Goal: Communication & Community: Answer question/provide support

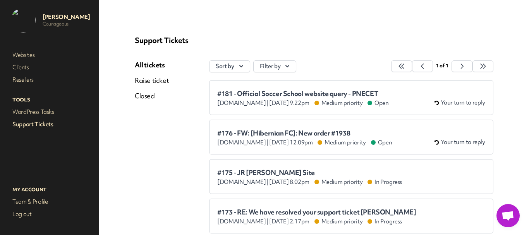
click at [145, 80] on link "Raise ticket" at bounding box center [152, 80] width 34 height 9
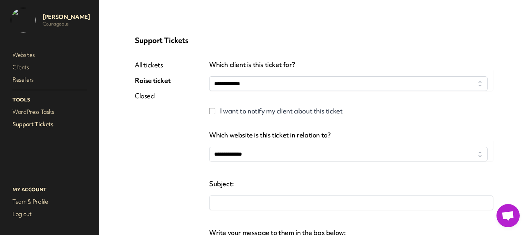
click at [146, 60] on div "**********" at bounding box center [313, 210] width 377 height 368
click at [146, 65] on link "All tickets" at bounding box center [153, 64] width 36 height 9
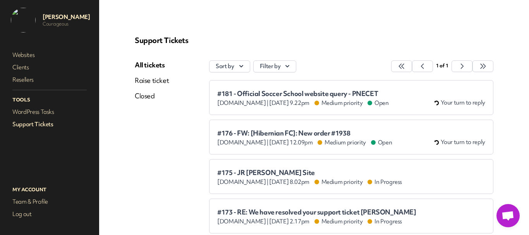
click at [157, 139] on div "All tickets Raise ticket Closed" at bounding box center [152, 178] width 34 height 237
click at [160, 80] on link "Raise ticket" at bounding box center [152, 80] width 34 height 9
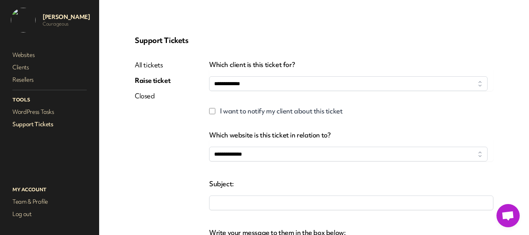
select select
click at [144, 93] on link "Closed" at bounding box center [153, 95] width 36 height 9
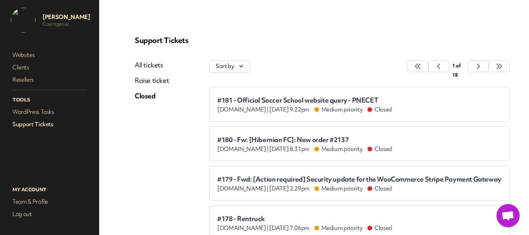
click at [146, 65] on link "All tickets" at bounding box center [152, 64] width 34 height 9
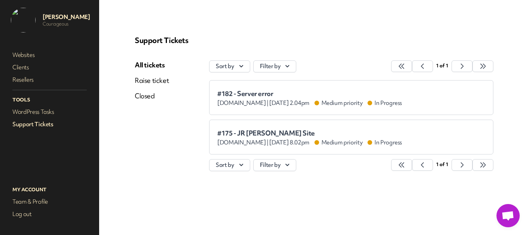
click at [245, 91] on span "#182 - Server error" at bounding box center [309, 94] width 185 height 8
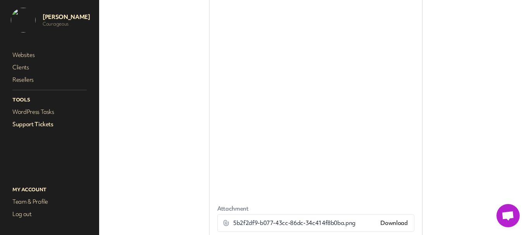
scroll to position [491, 0]
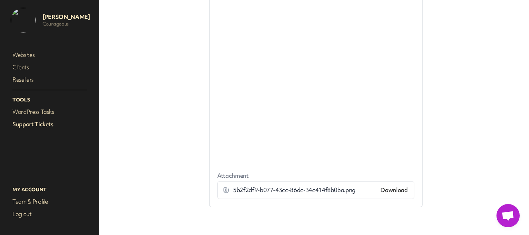
click at [398, 186] on link "Download" at bounding box center [393, 190] width 27 height 8
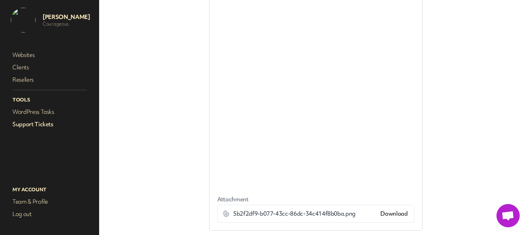
scroll to position [375, 0]
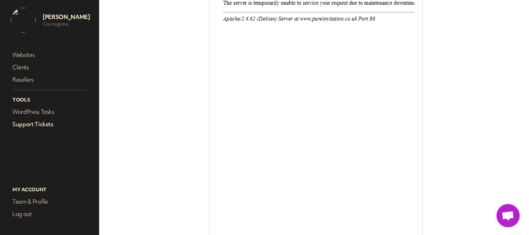
click at [36, 123] on link "Support Tickets" at bounding box center [49, 124] width 77 height 11
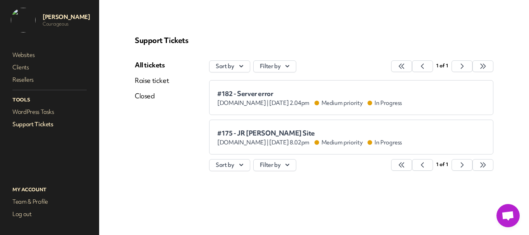
click at [239, 93] on span "#182 - Server error" at bounding box center [309, 94] width 185 height 8
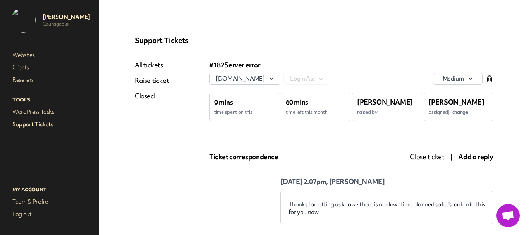
scroll to position [77, 0]
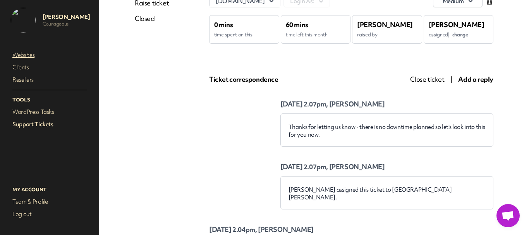
click at [29, 57] on link "Websites" at bounding box center [49, 55] width 77 height 11
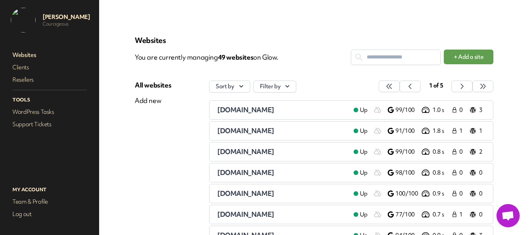
click at [377, 58] on input "text" at bounding box center [395, 57] width 89 height 14
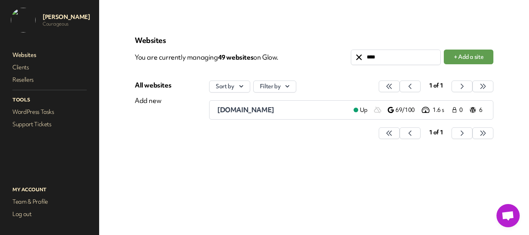
type input "****"
click at [265, 110] on span "pureinvitation.co.uk" at bounding box center [245, 109] width 57 height 9
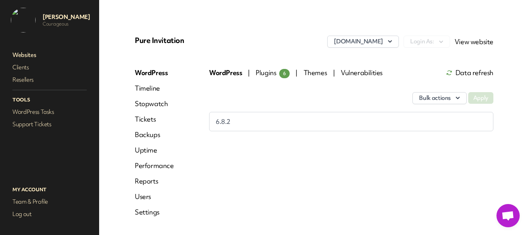
scroll to position [24, 0]
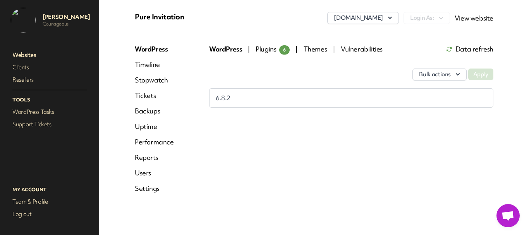
click at [144, 130] on link "Uptime" at bounding box center [154, 126] width 39 height 9
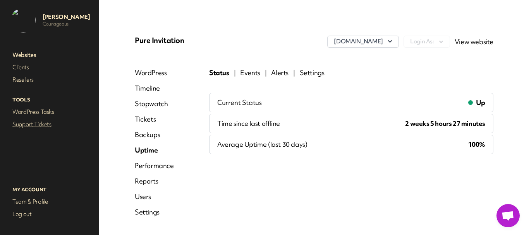
click at [44, 124] on link "Support Tickets" at bounding box center [49, 124] width 77 height 11
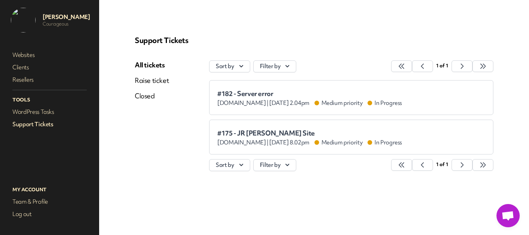
click at [265, 95] on span "#182 - Server error" at bounding box center [309, 94] width 185 height 8
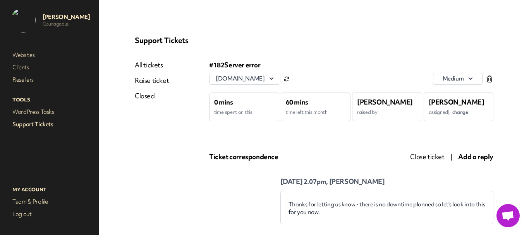
click at [467, 155] on span "Add a reply" at bounding box center [475, 156] width 35 height 9
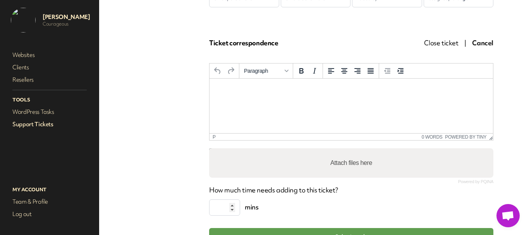
scroll to position [116, 0]
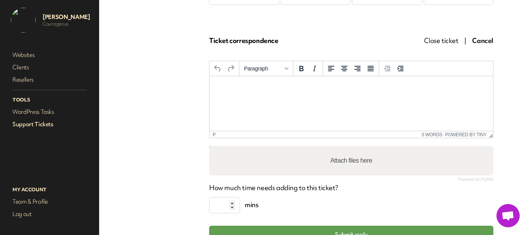
click at [324, 97] on html at bounding box center [350, 86] width 283 height 21
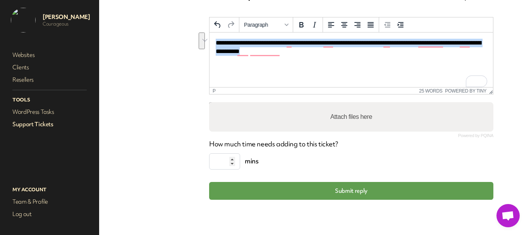
scroll to position [160, 0]
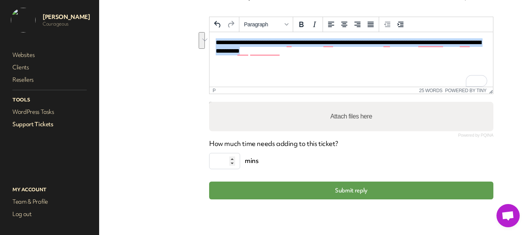
click at [294, 55] on p "**********" at bounding box center [348, 46] width 265 height 17
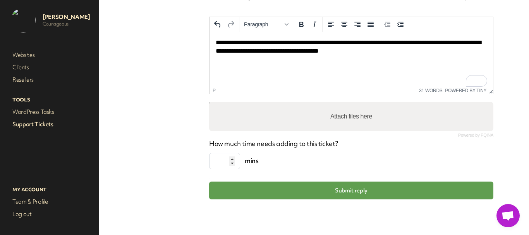
scroll to position [122, 0]
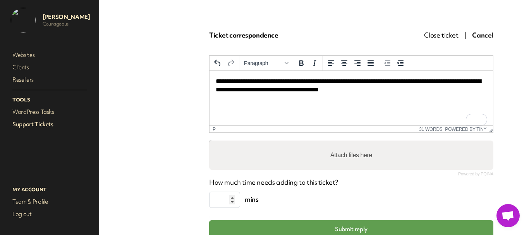
click at [423, 98] on html "**********" at bounding box center [350, 86] width 283 height 30
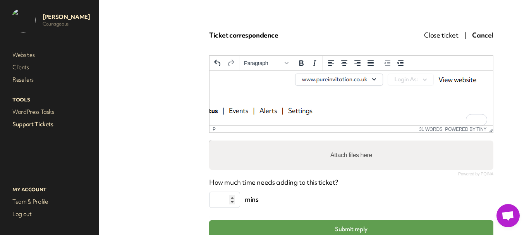
scroll to position [39, 0]
click at [331, 103] on img "To enrich screen reader interactions, please activate Accessibility in Grammarl…" at bounding box center [336, 148] width 313 height 169
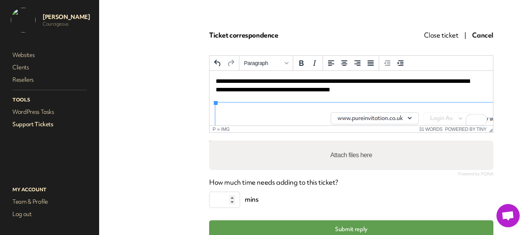
scroll to position [0, 0]
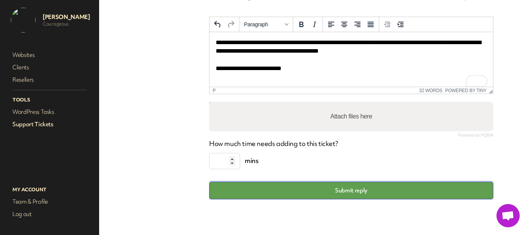
click at [346, 196] on button "Submit reply" at bounding box center [351, 191] width 284 height 18
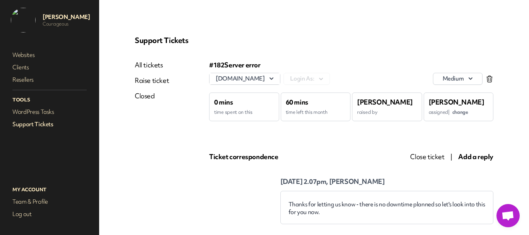
click at [38, 124] on link "Support Tickets" at bounding box center [49, 124] width 77 height 11
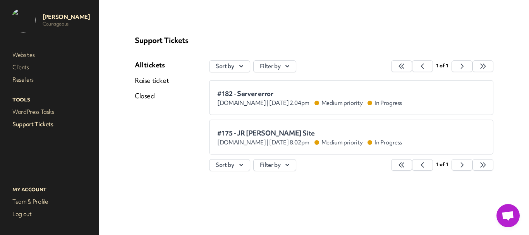
click at [152, 82] on link "Raise ticket" at bounding box center [152, 80] width 34 height 9
click at [149, 65] on link "All tickets" at bounding box center [152, 64] width 34 height 9
click at [243, 92] on span "#182 - Server error" at bounding box center [309, 94] width 185 height 8
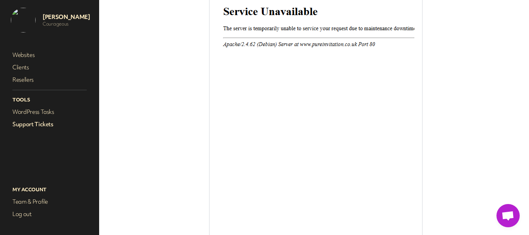
scroll to position [1278, 0]
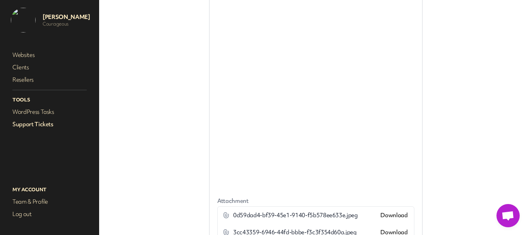
click at [45, 124] on link "Support Tickets" at bounding box center [49, 124] width 77 height 11
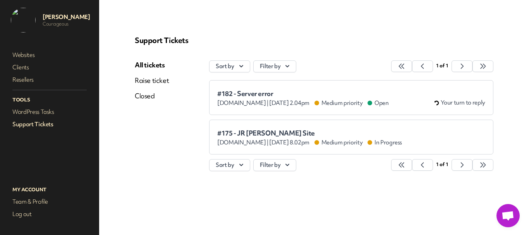
click at [260, 93] on span "#182 - Server error" at bounding box center [303, 94] width 172 height 8
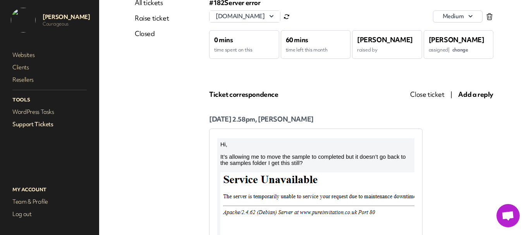
scroll to position [116, 0]
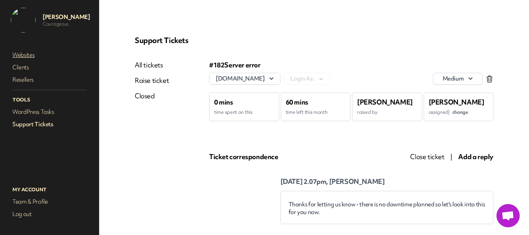
click at [23, 54] on link "Websites" at bounding box center [49, 55] width 77 height 11
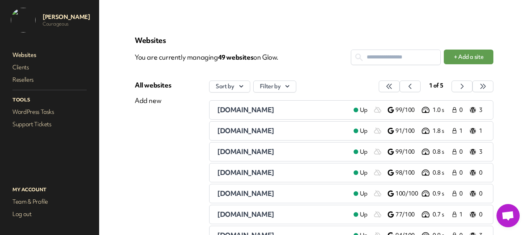
click at [377, 55] on input "text" at bounding box center [395, 57] width 89 height 14
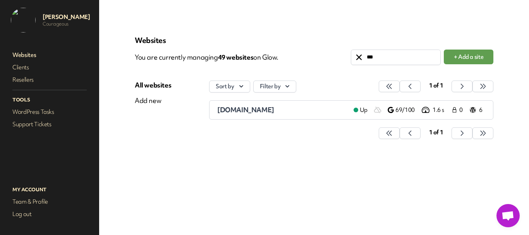
type input "***"
click at [278, 111] on div "pureinvitation.co.uk" at bounding box center [282, 109] width 130 height 9
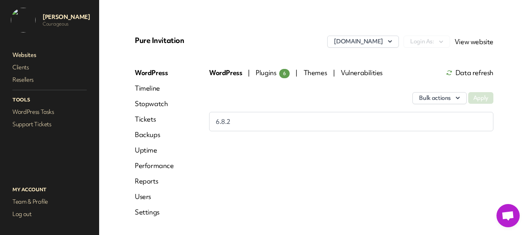
click at [150, 153] on link "Uptime" at bounding box center [154, 150] width 39 height 9
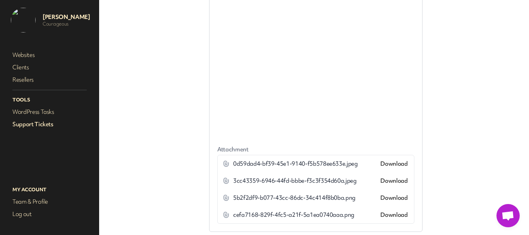
scroll to position [1354, 0]
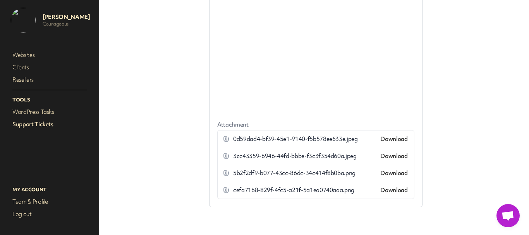
click at [385, 186] on link "Download" at bounding box center [393, 190] width 27 height 8
click at [387, 169] on link "Download" at bounding box center [393, 173] width 27 height 8
click at [391, 152] on link "Download" at bounding box center [393, 156] width 27 height 8
click at [392, 135] on link "Download" at bounding box center [393, 139] width 27 height 8
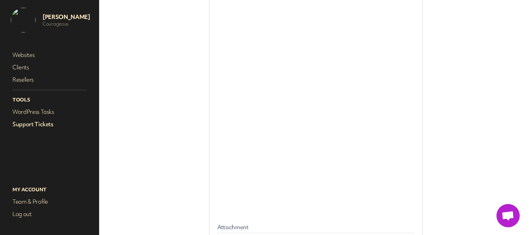
scroll to position [1160, 0]
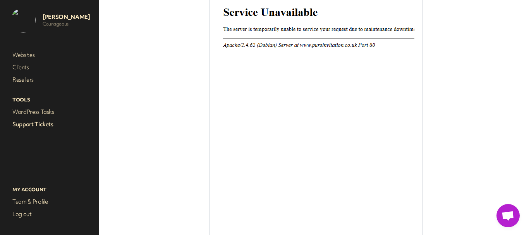
click at [28, 127] on link "Support Tickets" at bounding box center [49, 124] width 77 height 11
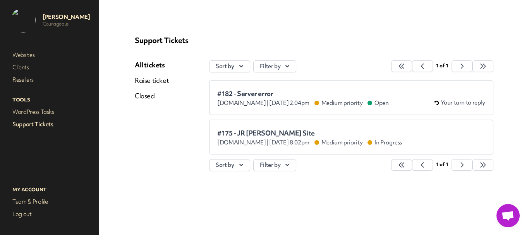
click at [266, 91] on span "#182 - Server error" at bounding box center [303, 94] width 172 height 8
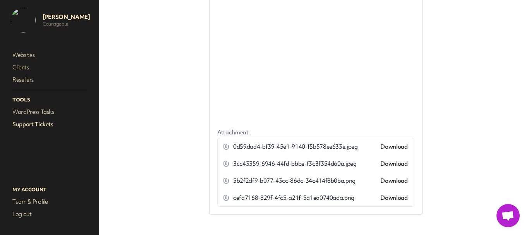
scroll to position [1354, 0]
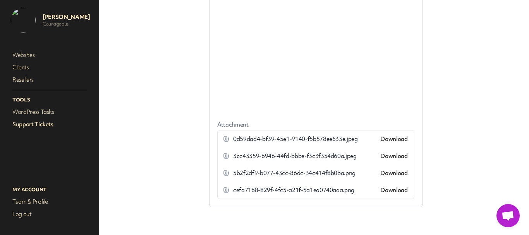
click at [16, 124] on link "Support Tickets" at bounding box center [49, 124] width 77 height 11
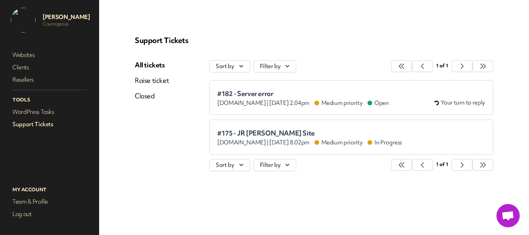
click at [229, 91] on span "#182 - Server error" at bounding box center [303, 94] width 172 height 8
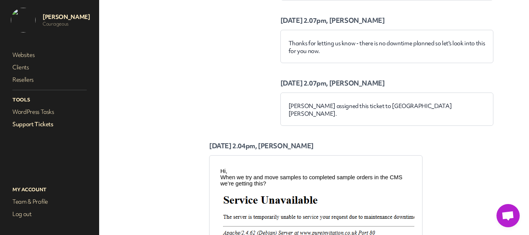
scroll to position [1084, 0]
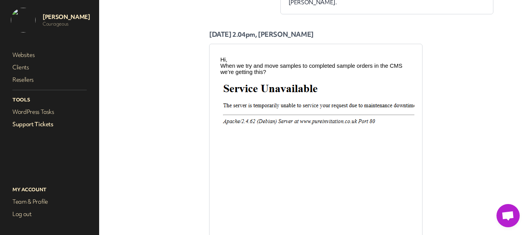
click at [39, 124] on link "Support Tickets" at bounding box center [49, 124] width 77 height 11
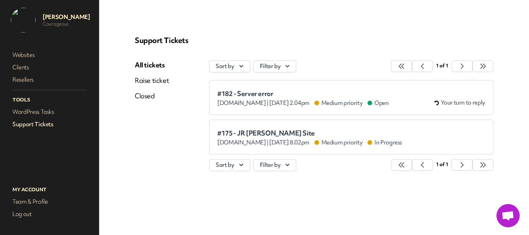
click at [253, 94] on span "#182 - Server error" at bounding box center [303, 94] width 172 height 8
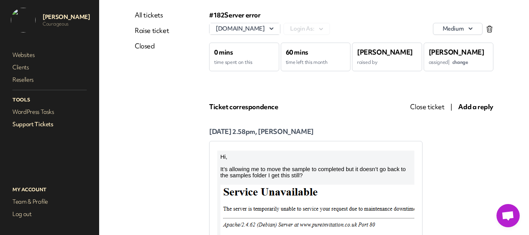
scroll to position [116, 0]
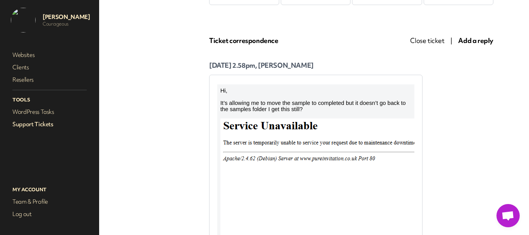
click at [472, 39] on span "Add a reply" at bounding box center [475, 40] width 35 height 9
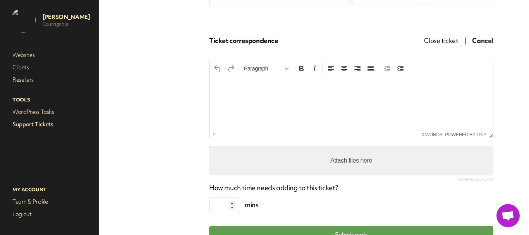
scroll to position [0, 0]
click at [276, 93] on html at bounding box center [350, 86] width 283 height 21
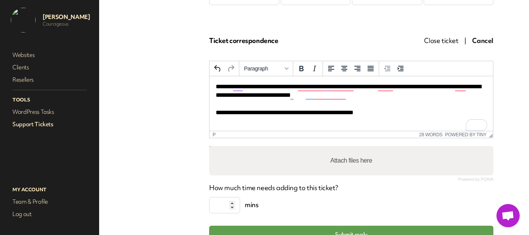
click at [39, 123] on link "Support Tickets" at bounding box center [49, 124] width 77 height 11
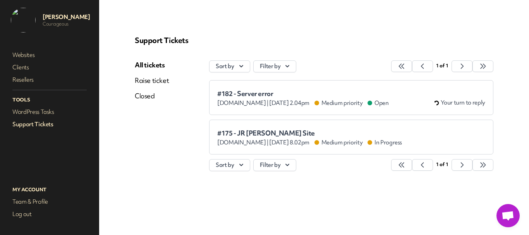
click at [233, 94] on span "#182 - Server error" at bounding box center [303, 94] width 172 height 8
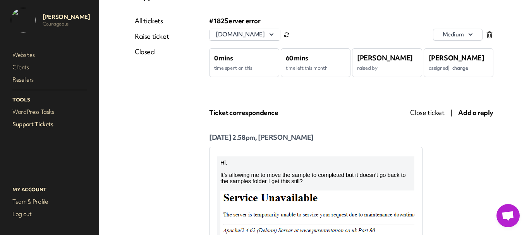
scroll to position [77, 0]
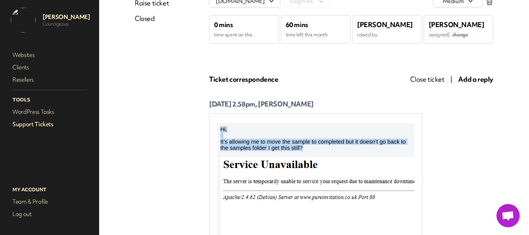
drag, startPoint x: 311, startPoint y: 149, endPoint x: 378, endPoint y: 148, distance: 67.0
click html "Hi, It’s allowing me to move the sample to completed but it doesn’t go back to …"
copy div "Hi, It’s allowing me to move the sample to completed but it doesn’t go back to …"
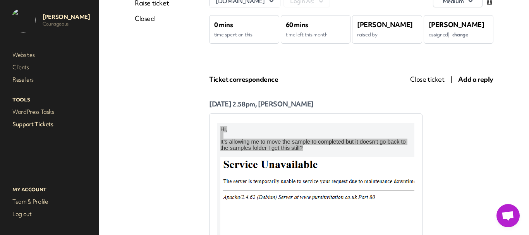
click at [478, 78] on span "Add a reply" at bounding box center [475, 79] width 35 height 9
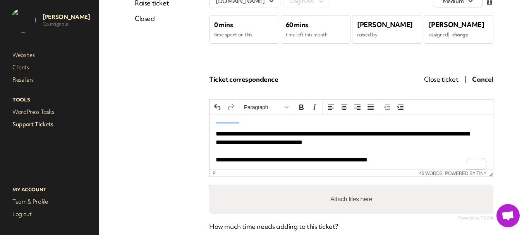
scroll to position [39, 0]
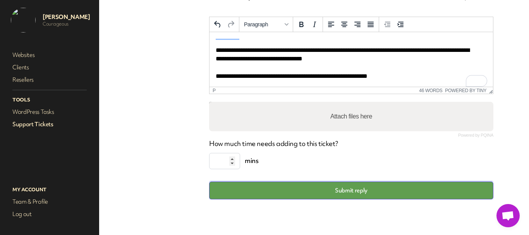
click at [337, 188] on button "Submit reply" at bounding box center [351, 191] width 284 height 18
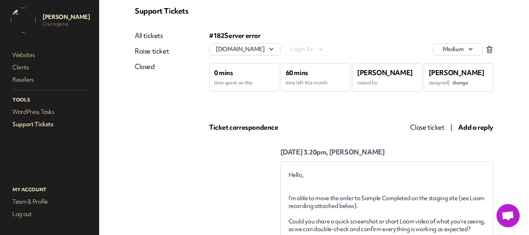
click at [15, 125] on link "Support Tickets" at bounding box center [49, 124] width 77 height 11
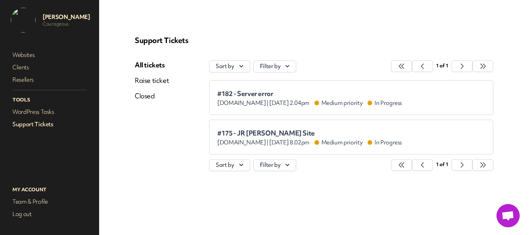
click at [240, 84] on li "#182 - Server error www.pureinvitation.co.uk | Aug 19th 2025 at 2.04pm Medium p…" at bounding box center [351, 97] width 284 height 35
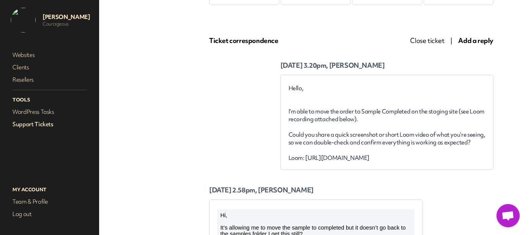
click at [36, 127] on link "Support Tickets" at bounding box center [49, 124] width 77 height 11
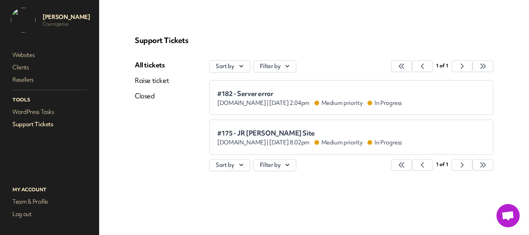
click at [33, 119] on link "Support Tickets" at bounding box center [49, 124] width 77 height 11
click at [32, 122] on link "Support Tickets" at bounding box center [49, 124] width 77 height 11
click at [32, 110] on link "WordPress Tasks" at bounding box center [49, 111] width 77 height 11
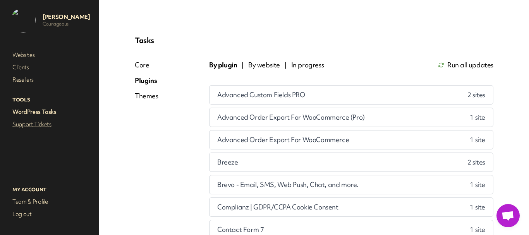
click at [31, 121] on link "Support Tickets" at bounding box center [49, 124] width 77 height 11
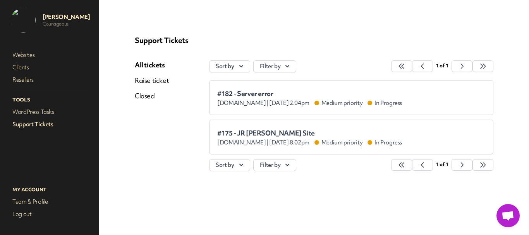
click at [244, 94] on span "#182 - Server error" at bounding box center [309, 94] width 185 height 8
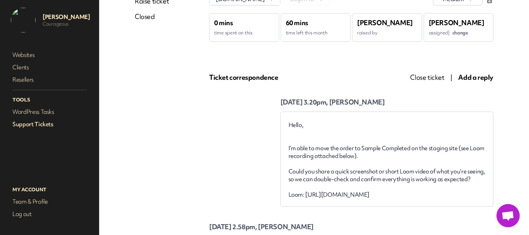
scroll to position [77, 0]
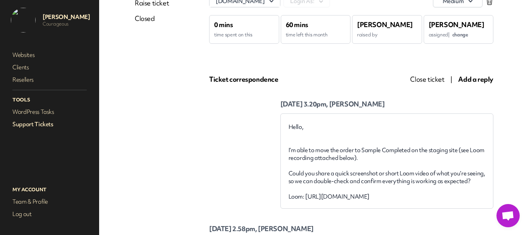
click at [41, 126] on link "Support Tickets" at bounding box center [49, 124] width 77 height 11
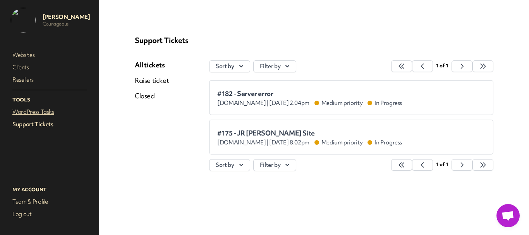
click at [37, 112] on link "WordPress Tasks" at bounding box center [49, 111] width 77 height 11
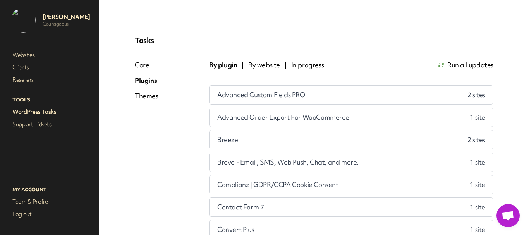
click at [39, 128] on link "Support Tickets" at bounding box center [49, 124] width 77 height 11
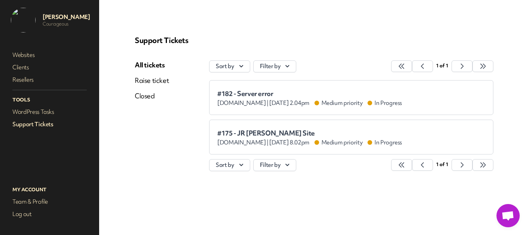
click at [141, 98] on link "Closed" at bounding box center [152, 95] width 34 height 9
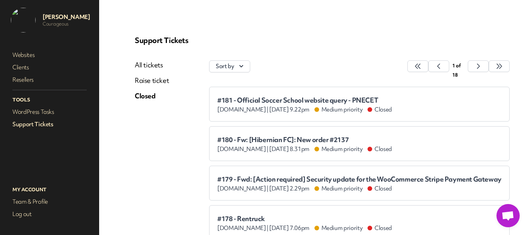
click at [247, 136] on span "#180 - Fw: [Hibernian FC]: New order #2137" at bounding box center [304, 140] width 175 height 8
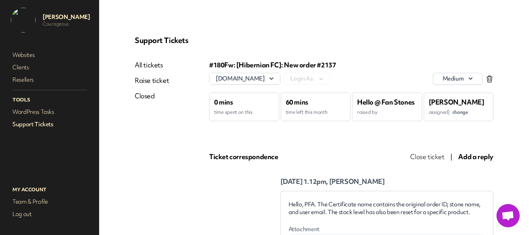
click at [137, 94] on link "Closed" at bounding box center [152, 95] width 34 height 9
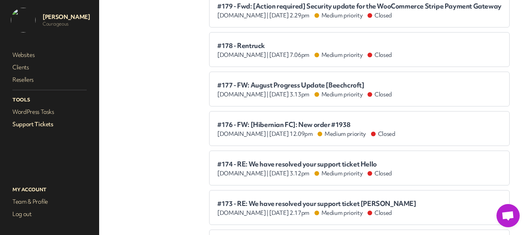
scroll to position [194, 0]
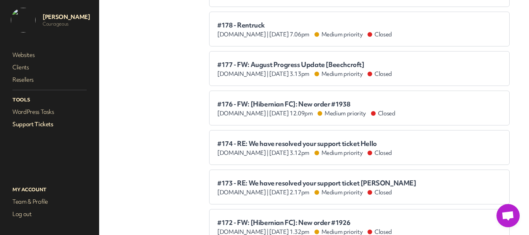
click at [300, 107] on span "#176 - FW: [Hibernian FC]: New order #1938" at bounding box center [306, 104] width 178 height 8
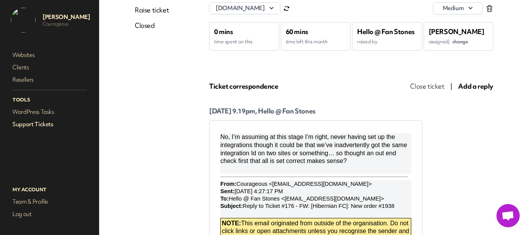
scroll to position [77, 0]
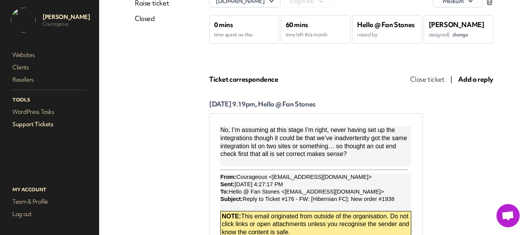
click at [143, 22] on link "Closed" at bounding box center [152, 18] width 34 height 9
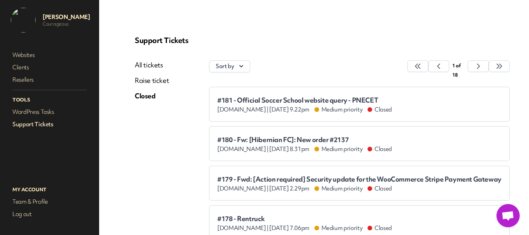
scroll to position [77, 0]
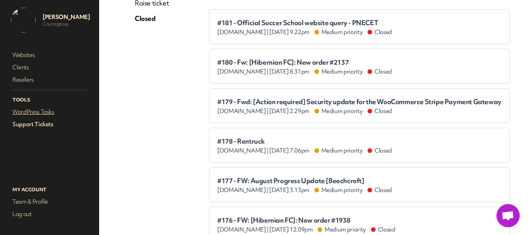
click at [40, 114] on link "WordPress Tasks" at bounding box center [49, 111] width 77 height 11
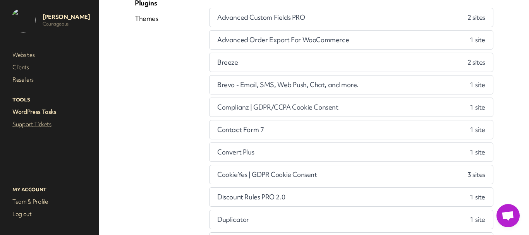
click at [39, 124] on link "Support Tickets" at bounding box center [49, 124] width 77 height 11
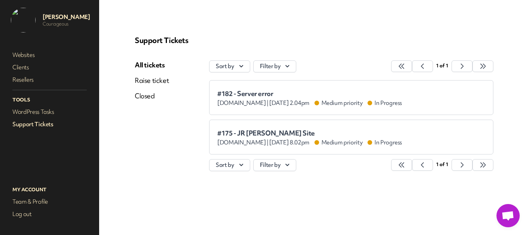
click at [225, 95] on span "#182 - Server error" at bounding box center [309, 94] width 185 height 8
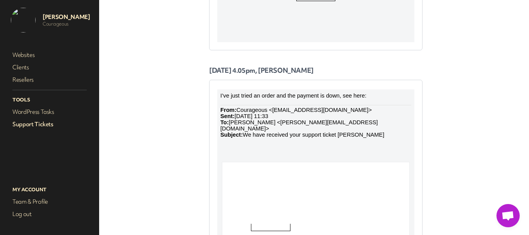
scroll to position [1975, 0]
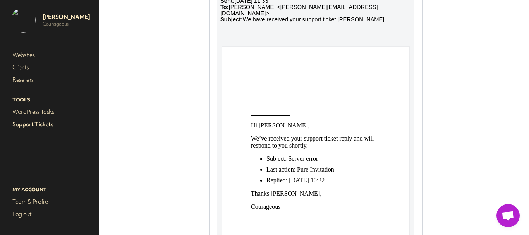
click at [281, 113] on span at bounding box center [270, 111] width 39 height 7
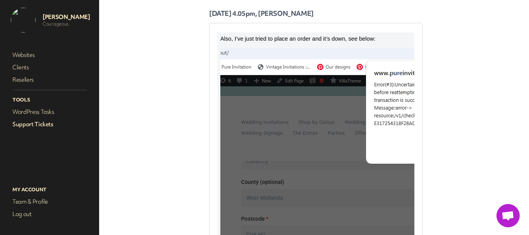
scroll to position [1084, 0]
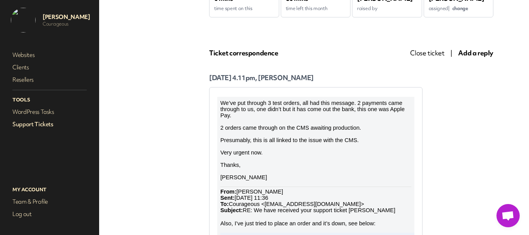
scroll to position [116, 0]
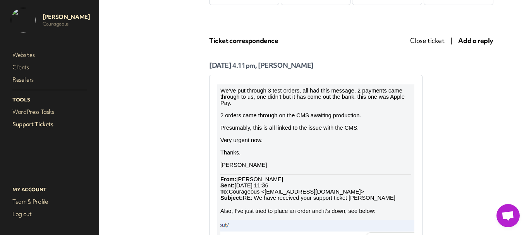
click at [44, 127] on link "Support Tickets" at bounding box center [49, 124] width 77 height 11
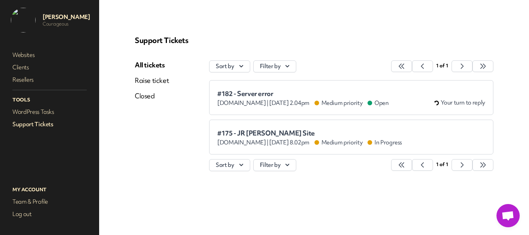
click at [240, 93] on span "#182 - Server error" at bounding box center [303, 94] width 172 height 8
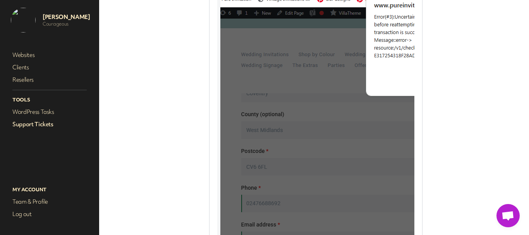
scroll to position [348, 0]
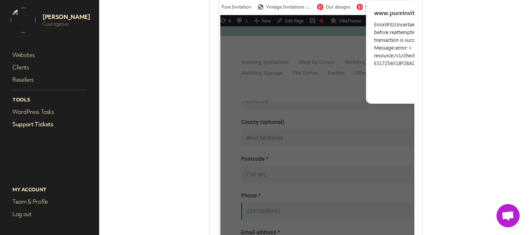
click at [316, 114] on img at bounding box center [411, 187] width 382 height 398
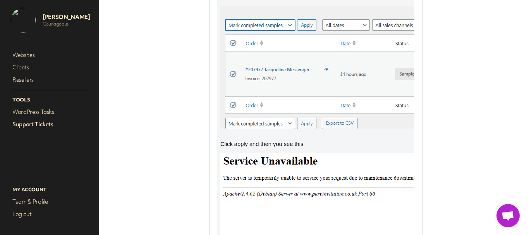
scroll to position [2284, 0]
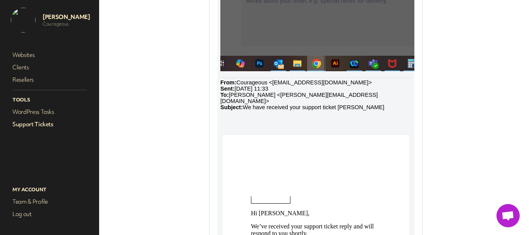
scroll to position [1471, 0]
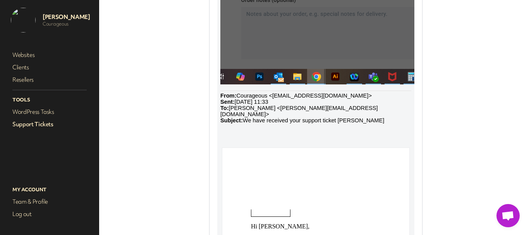
click at [36, 121] on link "Support Tickets" at bounding box center [49, 124] width 77 height 11
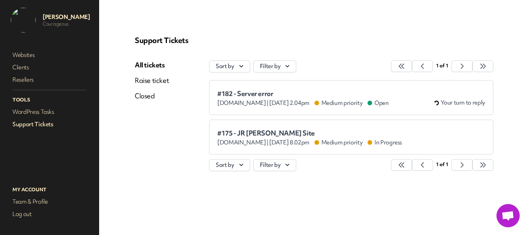
click at [249, 94] on span "#182 - Server error" at bounding box center [303, 94] width 172 height 8
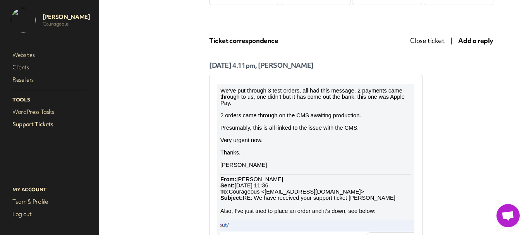
scroll to position [232, 0]
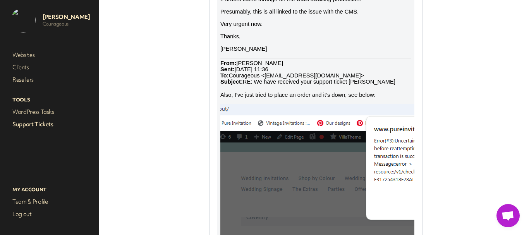
click at [20, 122] on link "Support Tickets" at bounding box center [49, 124] width 77 height 11
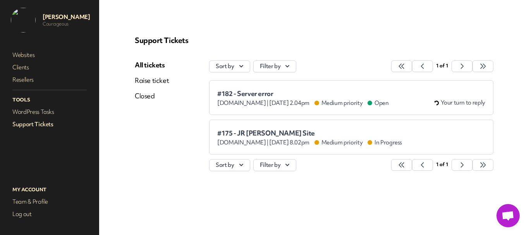
click at [141, 83] on link "Raise ticket" at bounding box center [152, 80] width 34 height 9
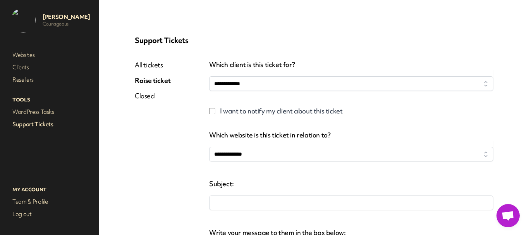
click at [144, 63] on link "All tickets" at bounding box center [153, 64] width 36 height 9
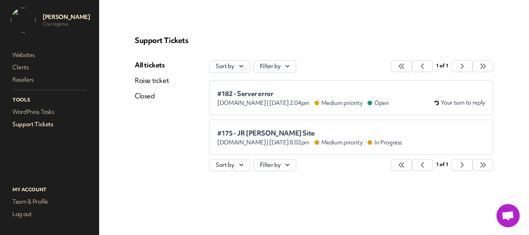
click at [266, 88] on li "#182 - Server error www.pureinvitation.co.uk | Aug 19th 2025 at 2.04pm Medium p…" at bounding box center [351, 97] width 284 height 35
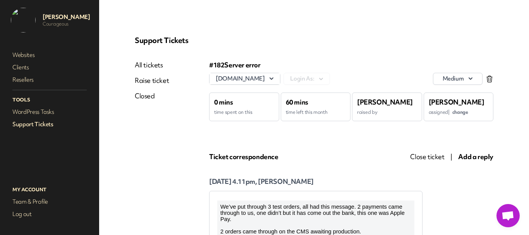
click at [143, 62] on link "All tickets" at bounding box center [152, 64] width 34 height 9
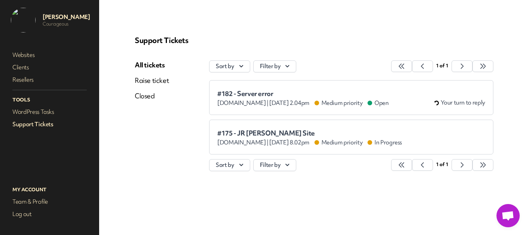
click at [257, 91] on span "#182 - Server error" at bounding box center [303, 94] width 172 height 8
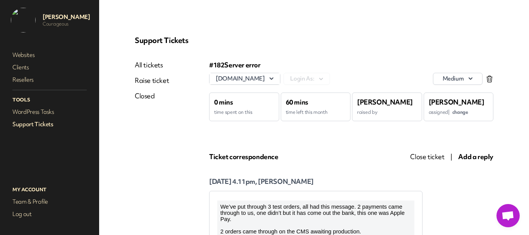
click at [429, 159] on span "Close ticket" at bounding box center [427, 156] width 34 height 9
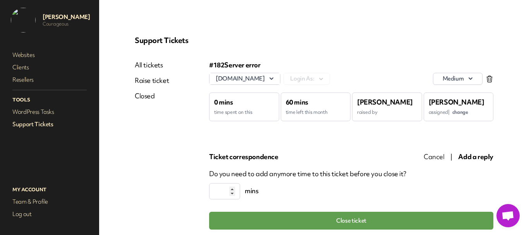
click at [429, 157] on span "Cancel" at bounding box center [434, 156] width 21 height 9
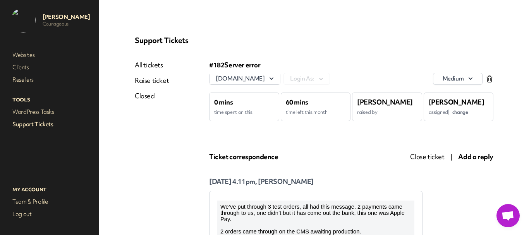
click at [479, 157] on span "Add a reply" at bounding box center [475, 156] width 35 height 9
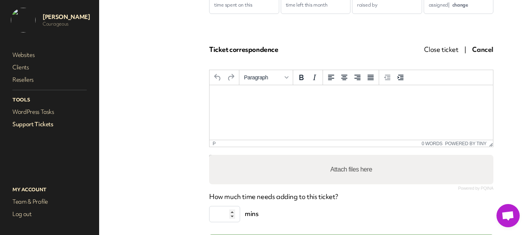
scroll to position [116, 0]
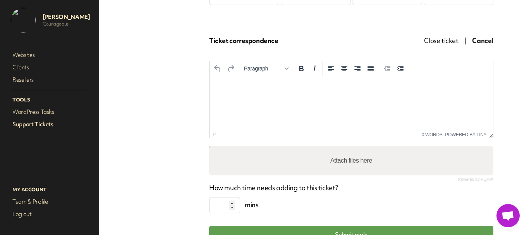
click at [267, 85] on p "Rich Text Area. Press ALT-0 for help." at bounding box center [351, 86] width 271 height 9
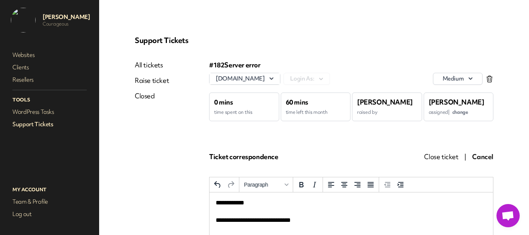
scroll to position [116, 0]
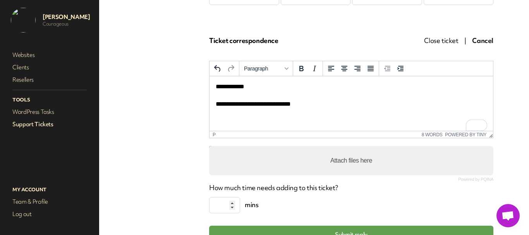
click at [304, 105] on p "**********" at bounding box center [348, 95] width 265 height 26
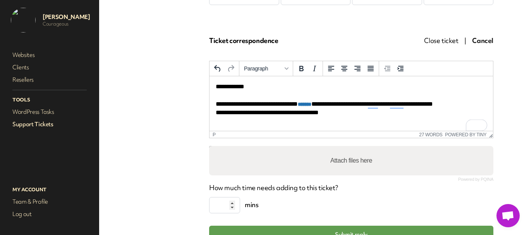
click at [345, 110] on p "**********" at bounding box center [348, 99] width 265 height 35
click at [333, 112] on p "**********" at bounding box center [348, 99] width 265 height 35
click at [321, 114] on p "**********" at bounding box center [348, 99] width 265 height 35
click at [223, 115] on p "**********" at bounding box center [348, 99] width 265 height 35
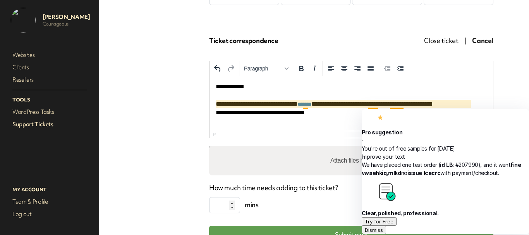
click at [378, 107] on p "**********" at bounding box center [348, 99] width 265 height 35
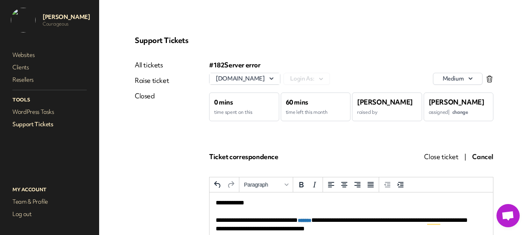
scroll to position [116, 0]
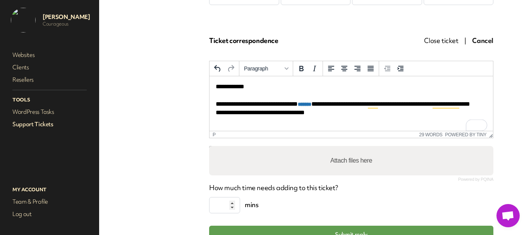
click at [328, 122] on p "**********" at bounding box center [345, 103] width 259 height 43
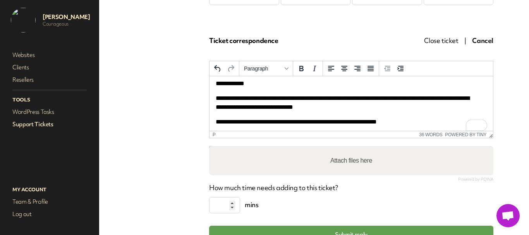
scroll to position [5, 0]
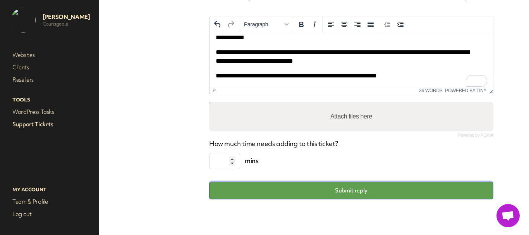
click at [339, 197] on button "Submit reply" at bounding box center [351, 191] width 284 height 18
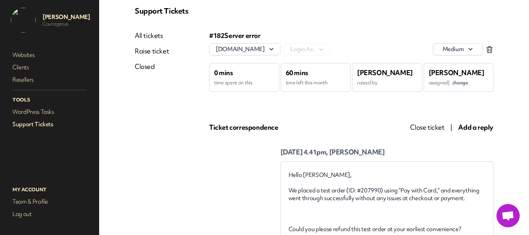
scroll to position [107, 0]
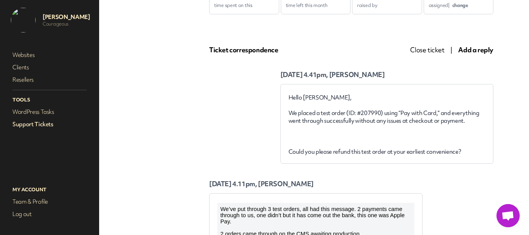
click at [34, 123] on link "Support Tickets" at bounding box center [49, 124] width 77 height 11
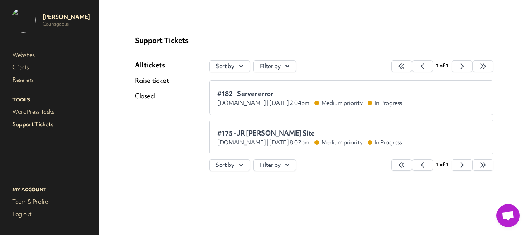
click at [230, 89] on div "#182 - Server error www.pureinvitation.co.uk | Aug 19th 2025 at 2.04pm Medium p…" at bounding box center [351, 97] width 268 height 19
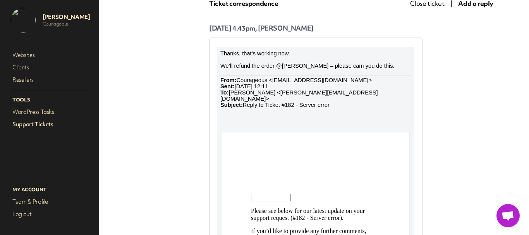
scroll to position [155, 0]
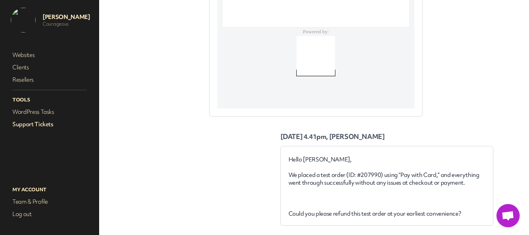
scroll to position [658, 0]
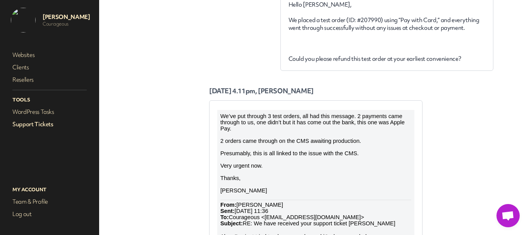
click at [49, 124] on link "Support Tickets" at bounding box center [49, 124] width 77 height 11
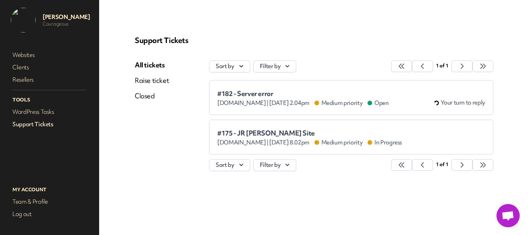
click at [155, 83] on link "Raise ticket" at bounding box center [152, 80] width 34 height 9
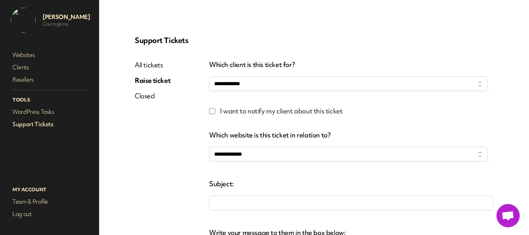
click at [155, 65] on link "All tickets" at bounding box center [153, 64] width 36 height 9
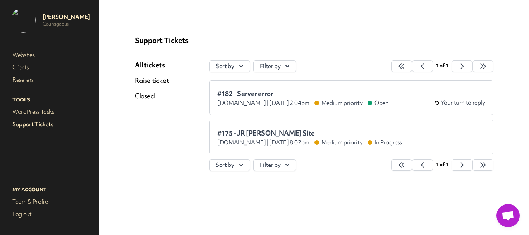
click at [262, 93] on span "#182 - Server error" at bounding box center [303, 94] width 172 height 8
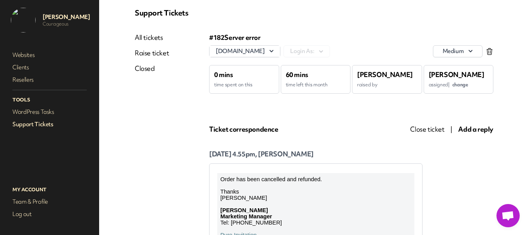
scroll to position [77, 0]
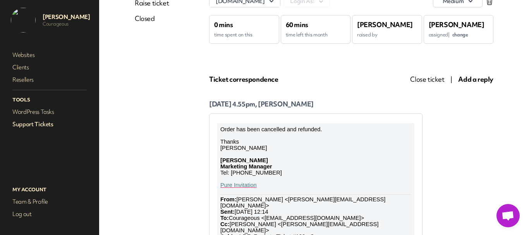
click at [423, 79] on span "Close ticket" at bounding box center [427, 79] width 34 height 9
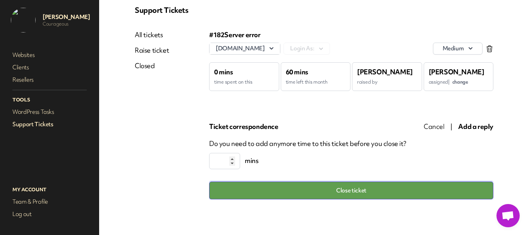
click at [378, 192] on button "Close ticket" at bounding box center [351, 191] width 284 height 18
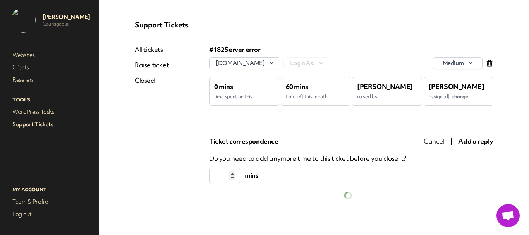
scroll to position [30, 0]
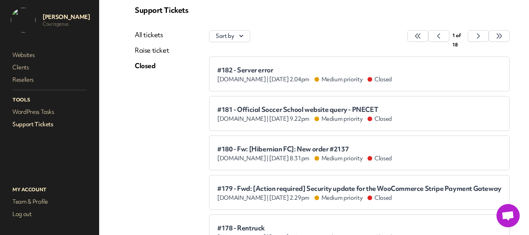
click at [258, 69] on span "#182 - Server error" at bounding box center [304, 70] width 175 height 8
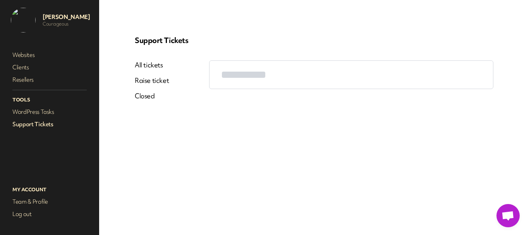
click at [20, 120] on link "Support Tickets" at bounding box center [49, 124] width 77 height 11
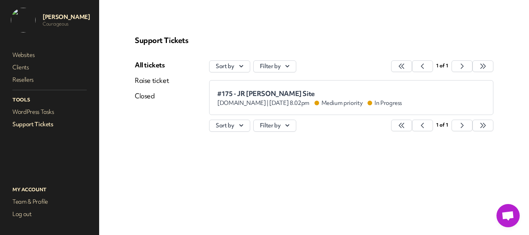
click at [159, 81] on link "Raise ticket" at bounding box center [152, 80] width 34 height 9
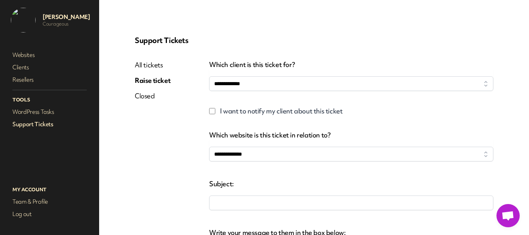
click at [155, 66] on link "All tickets" at bounding box center [153, 64] width 36 height 9
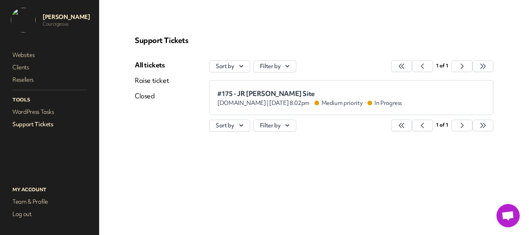
click at [155, 97] on link "Closed" at bounding box center [152, 95] width 34 height 9
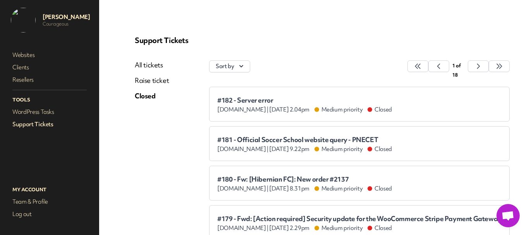
click at [255, 98] on span "#182 - Server error" at bounding box center [304, 100] width 175 height 8
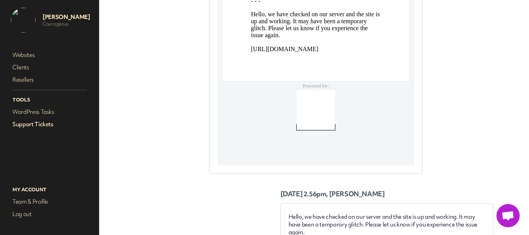
scroll to position [5124, 0]
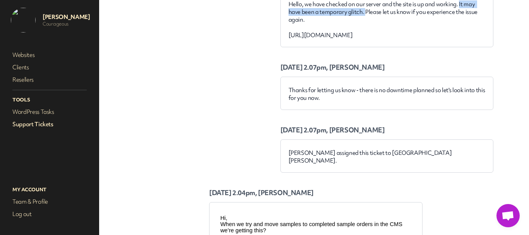
drag, startPoint x: 458, startPoint y: 19, endPoint x: 364, endPoint y: 27, distance: 94.1
click at [364, 27] on p "Hello, we have checked on our server and the site is up and working. It may hav…" at bounding box center [386, 19] width 197 height 39
copy p "It may have been a temporary glitch."
click at [48, 125] on link "Support Tickets" at bounding box center [49, 124] width 77 height 11
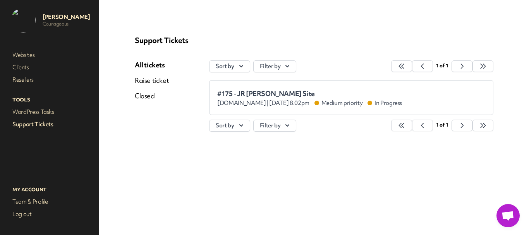
click at [239, 92] on span "#175 - JR [PERSON_NAME] Site" at bounding box center [309, 94] width 185 height 8
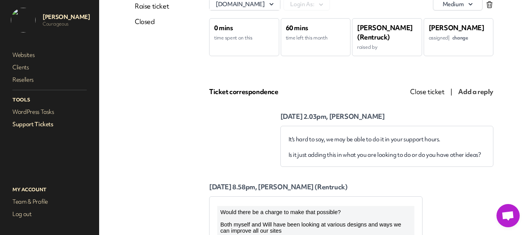
scroll to position [77, 0]
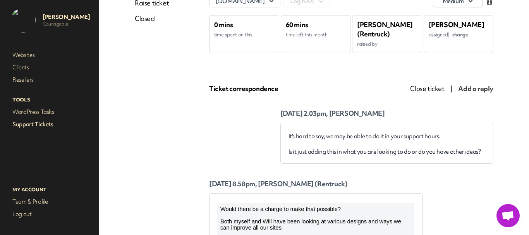
click at [24, 124] on link "Support Tickets" at bounding box center [49, 124] width 77 height 11
